Goal: Navigation & Orientation: Find specific page/section

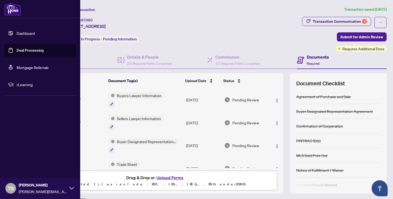
scroll to position [227, 0]
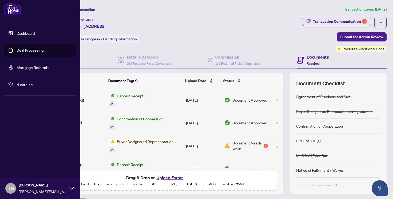
click at [17, 34] on link "Dashboard" at bounding box center [26, 33] width 18 height 5
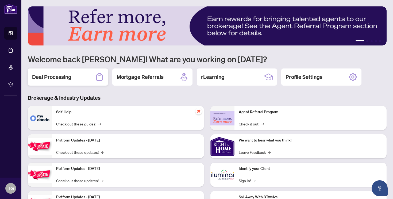
click at [85, 79] on div "Deal Processing" at bounding box center [68, 76] width 80 height 17
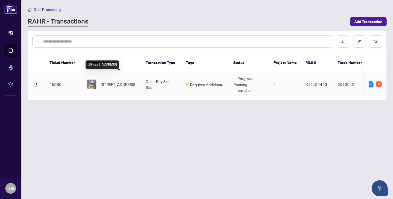
click at [113, 81] on span "[STREET_ADDRESS]" at bounding box center [118, 84] width 34 height 6
